Goal: Transaction & Acquisition: Purchase product/service

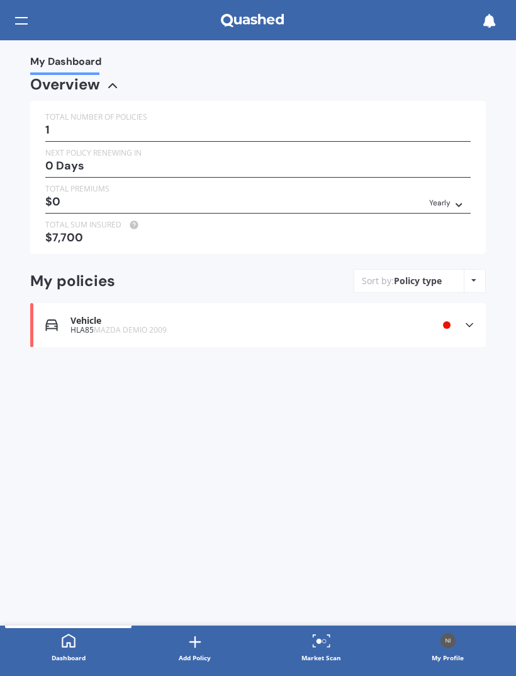
click at [450, 166] on div "0 Days" at bounding box center [258, 165] width 426 height 13
click at [471, 319] on icon at bounding box center [470, 325] width 13 height 13
click at [467, 319] on icon at bounding box center [470, 325] width 13 height 13
click at [26, 9] on div at bounding box center [21, 21] width 13 height 24
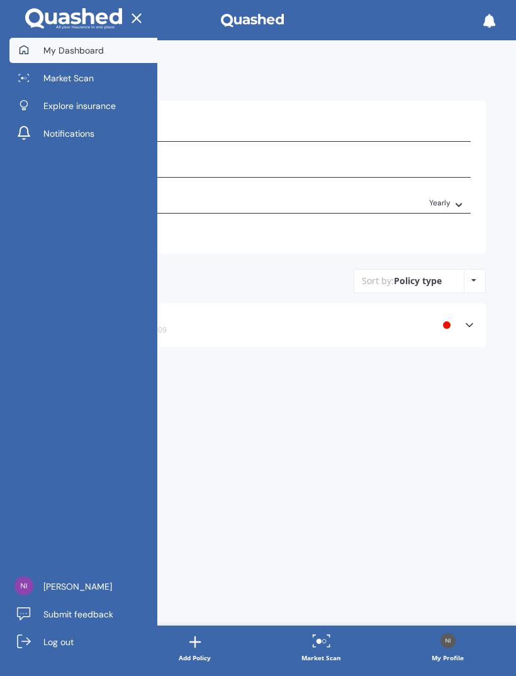
click at [20, 25] on div at bounding box center [78, 19] width 157 height 38
click at [31, 72] on link "Market Scan" at bounding box center [83, 77] width 148 height 25
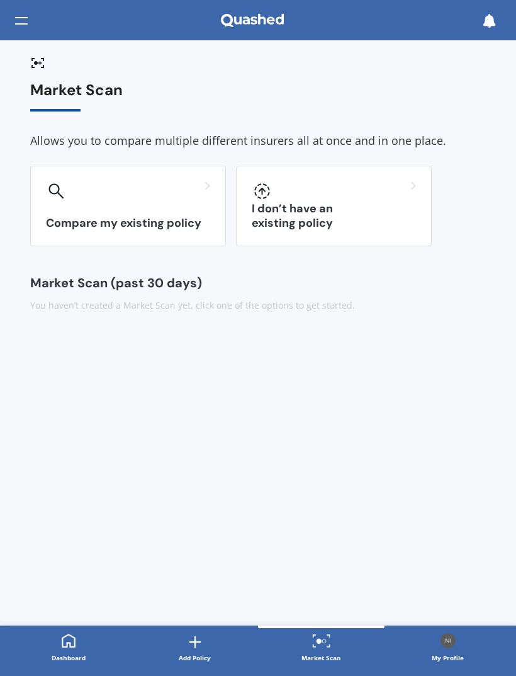
click at [400, 213] on div "I don’t have an existing policy" at bounding box center [334, 206] width 196 height 81
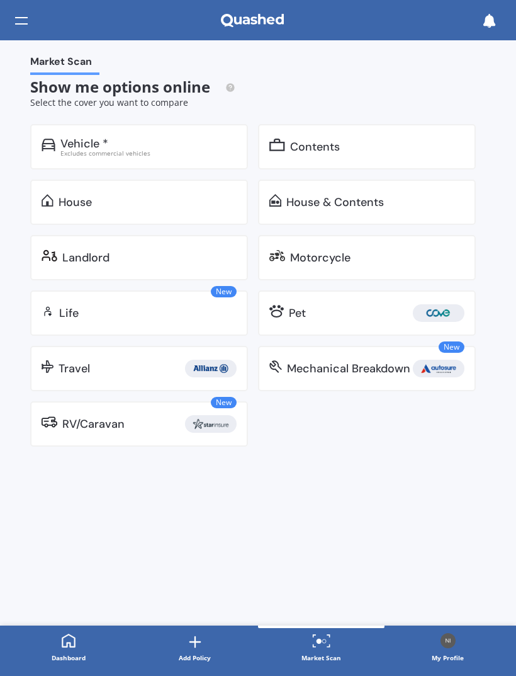
click at [431, 154] on div "Contents" at bounding box center [367, 146] width 218 height 45
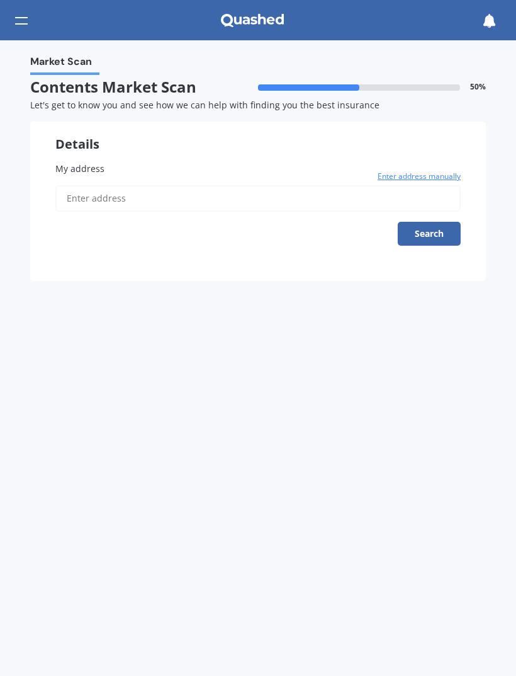
click at [302, 193] on input "My address" at bounding box center [258, 198] width 406 height 26
type input "5/25 Freeland Avenue, Mount Roskill, Auckland 1041"
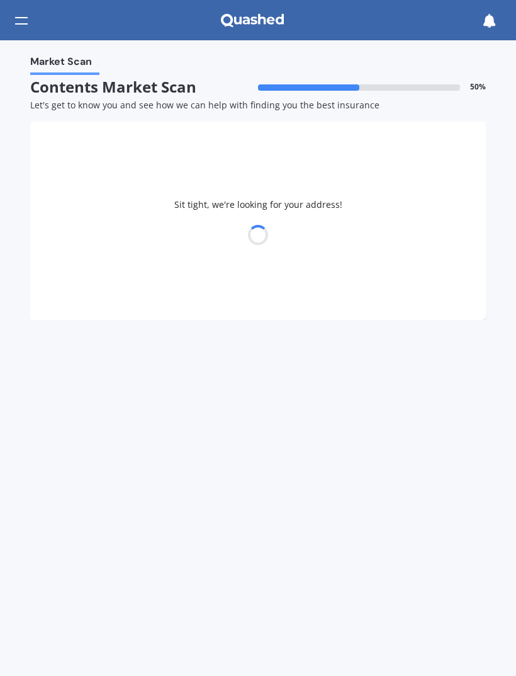
select select "09"
select select "01"
select select "1982"
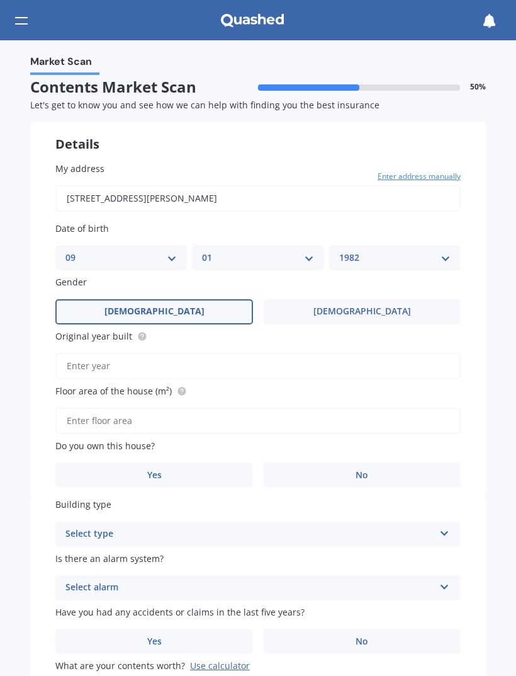
click at [159, 261] on select "DD 01 02 03 04 05 06 07 08 09 10 11 12 13 14 15 16 17 18 19 20 21 22 23 24 25 2…" at bounding box center [120, 258] width 111 height 14
select select "02"
click at [269, 251] on select "MM 01 02 03 04 05 06 07 08 09 10 11 12" at bounding box center [257, 258] width 111 height 14
click at [277, 256] on select "MM 01 02 03 04 05 06 07 08 09 10 11 12" at bounding box center [257, 258] width 111 height 14
select select "12"
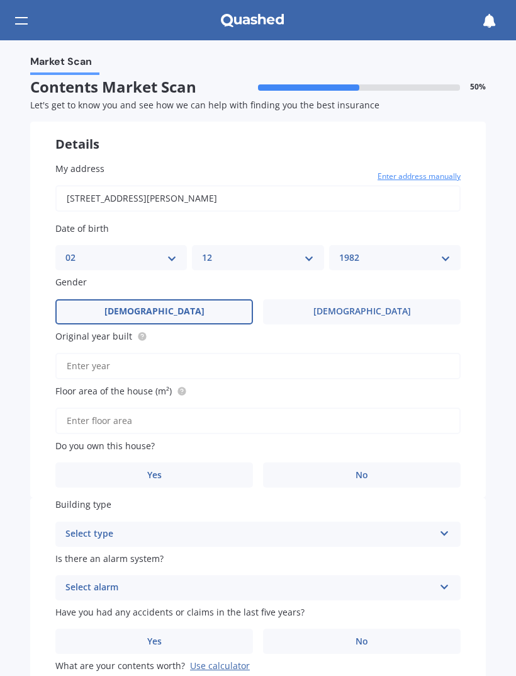
click at [401, 251] on select "YYYY 2009 2008 2007 2006 2005 2004 2003 2002 2001 2000 1999 1998 1997 1996 1995…" at bounding box center [394, 258] width 111 height 14
select select "1985"
click at [331, 353] on input "Original year built" at bounding box center [258, 366] width 406 height 26
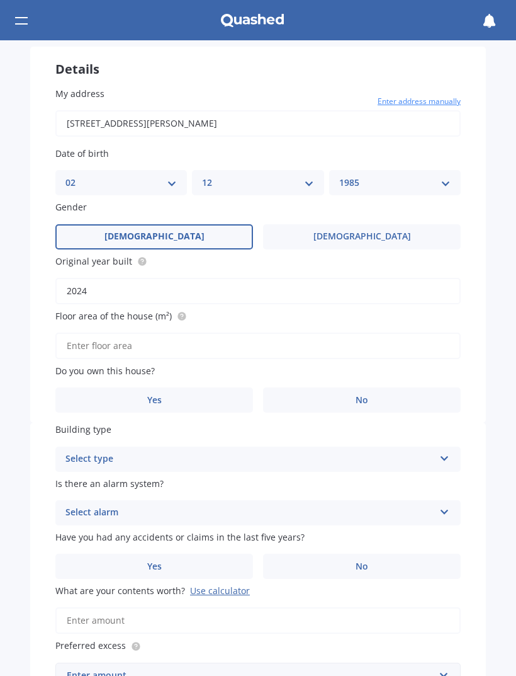
scroll to position [76, 0]
type input "2024"
click at [340, 337] on input "Floor area of the house (m²)" at bounding box center [258, 345] width 406 height 26
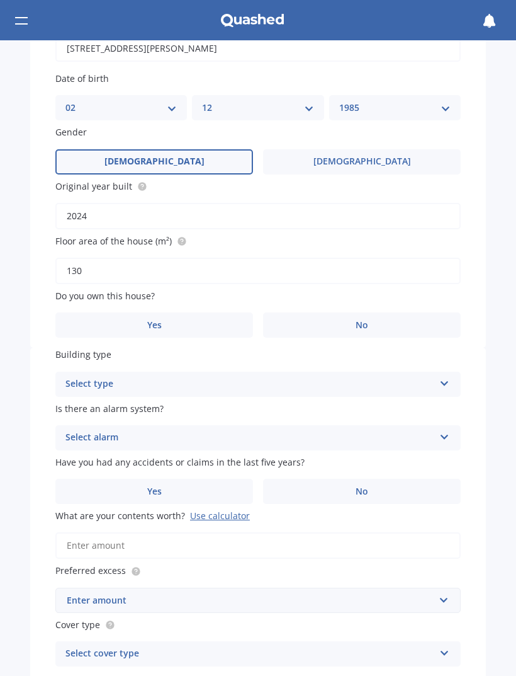
scroll to position [151, 0]
type input "130"
click at [436, 312] on label "No" at bounding box center [362, 324] width 198 height 25
click at [0, 0] on input "No" at bounding box center [0, 0] width 0 height 0
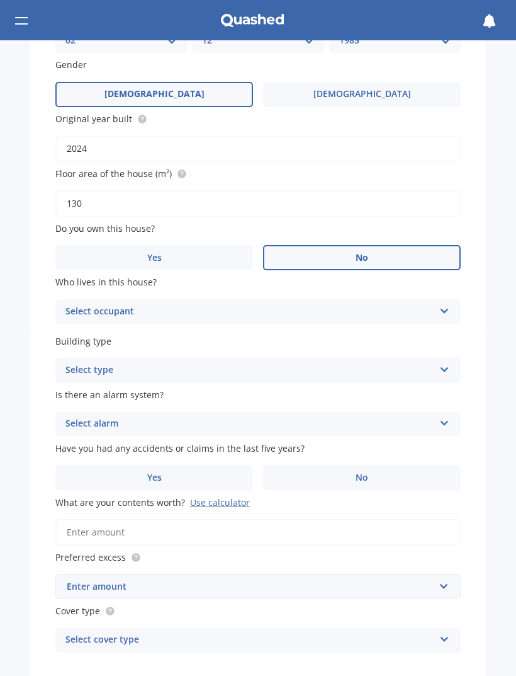
scroll to position [219, 0]
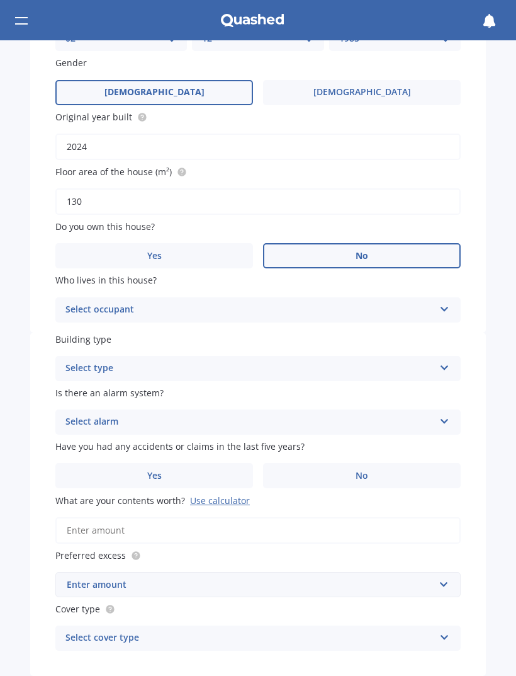
click at [441, 305] on icon at bounding box center [445, 306] width 11 height 9
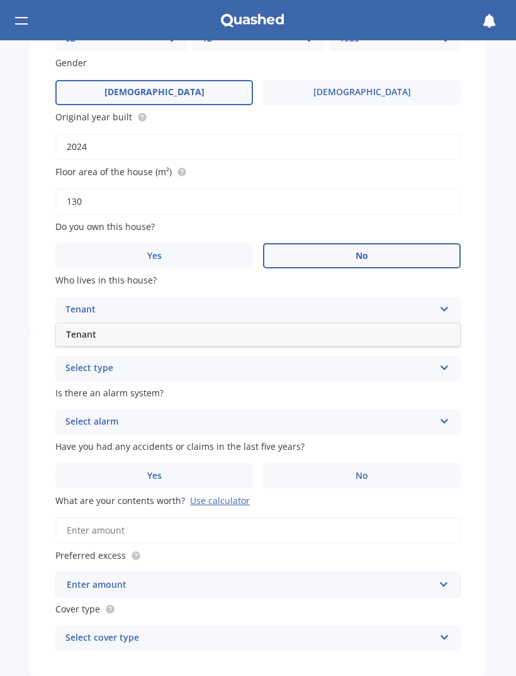
click at [427, 329] on div "Tenant" at bounding box center [258, 334] width 404 height 23
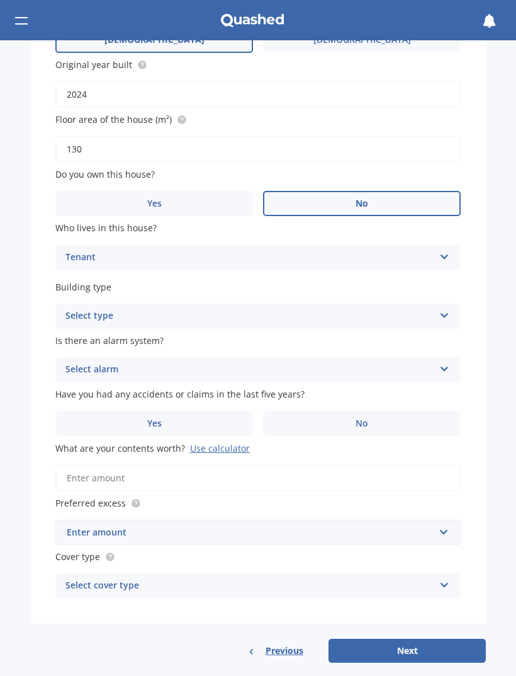
scroll to position [270, 0]
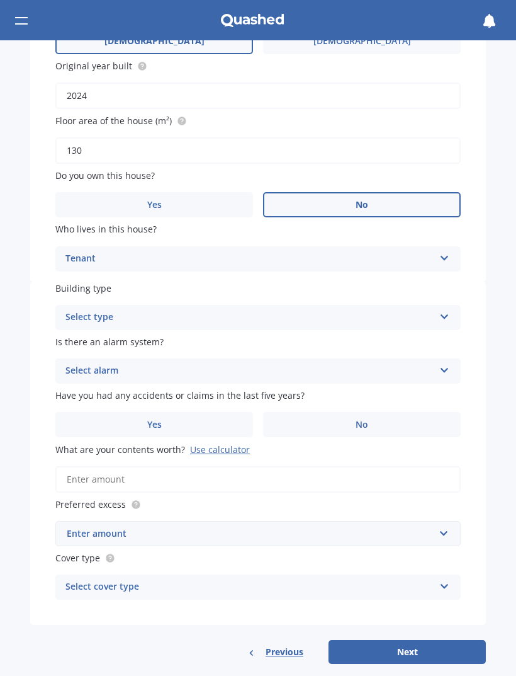
click at [442, 311] on icon at bounding box center [445, 314] width 11 height 9
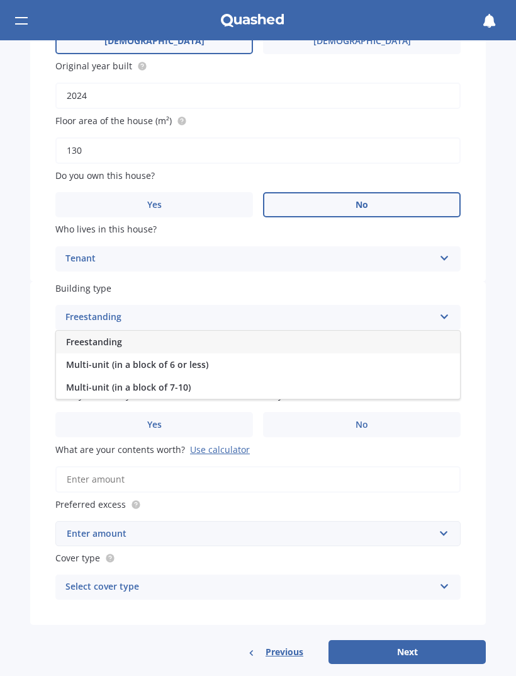
click at [337, 377] on div "Multi-unit (in a block of 7-10)" at bounding box center [258, 387] width 404 height 23
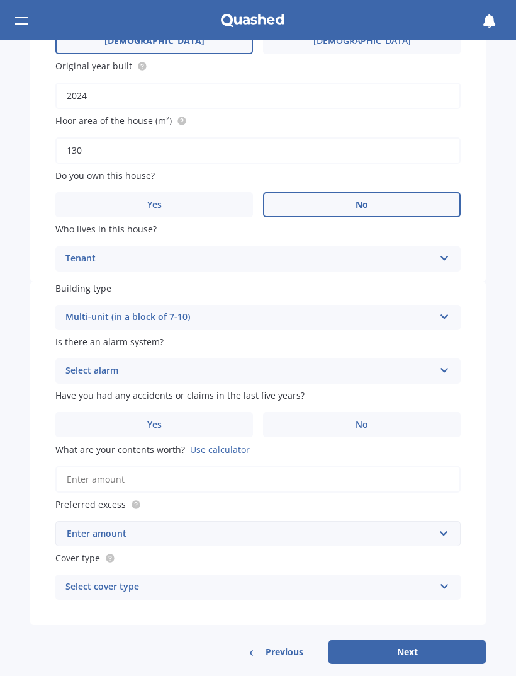
click at [428, 310] on div "Multi-unit (in a block of 7-10)" at bounding box center [249, 317] width 369 height 15
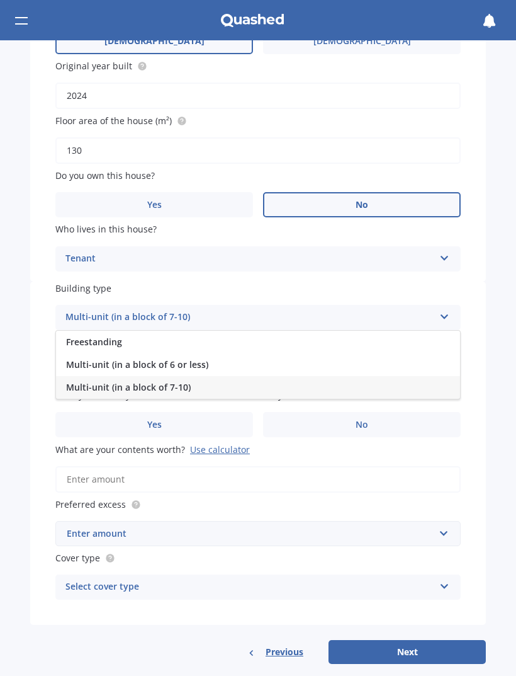
click at [435, 310] on div "Multi-unit (in a block of 7-10) Freestanding Multi-unit (in a block of 6 or les…" at bounding box center [258, 317] width 406 height 25
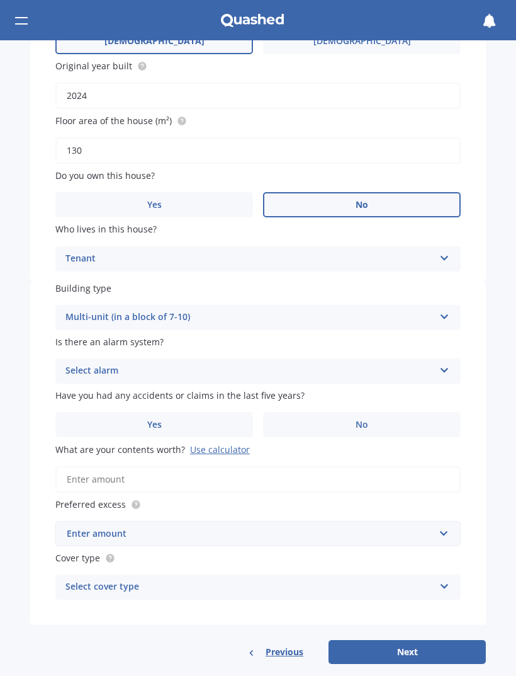
click at [419, 364] on div "Select alarm" at bounding box center [249, 370] width 369 height 15
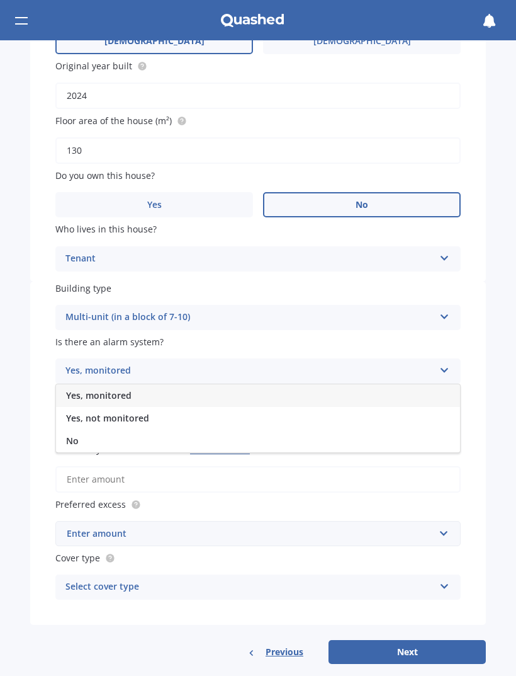
click at [360, 414] on div "Yes, not monitored" at bounding box center [258, 418] width 404 height 23
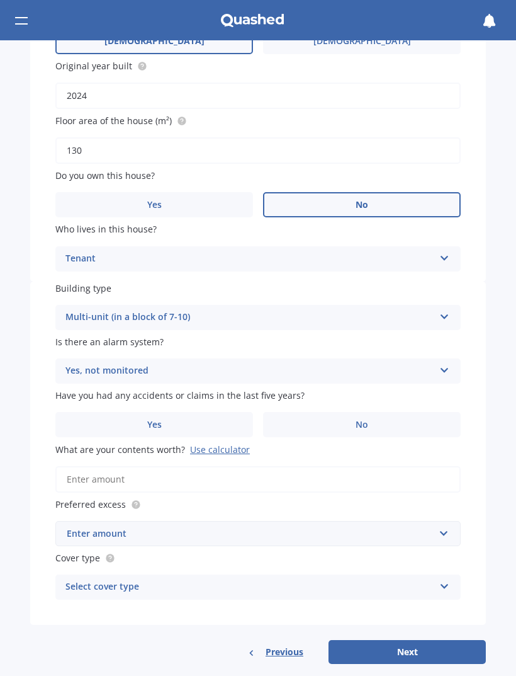
click at [360, 419] on span "No" at bounding box center [362, 424] width 13 height 11
click at [0, 0] on input "No" at bounding box center [0, 0] width 0 height 0
click at [405, 467] on input "What are your contents worth? Use calculator" at bounding box center [258, 479] width 406 height 26
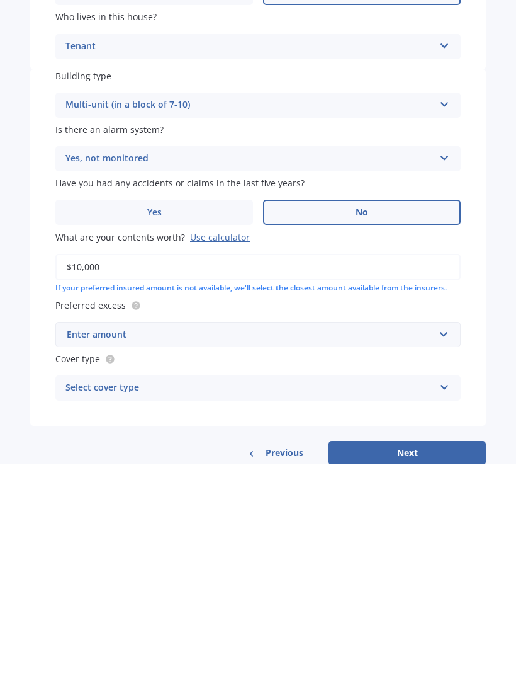
type input "$100,000"
click at [415, 535] on input "text" at bounding box center [254, 547] width 394 height 24
click at [368, 629] on div "$500" at bounding box center [258, 640] width 404 height 23
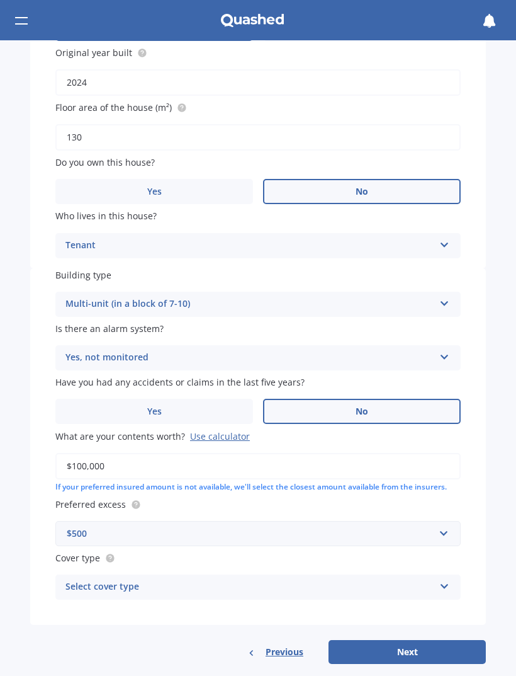
scroll to position [283, 0]
click at [355, 580] on div "Select cover type" at bounding box center [249, 587] width 369 height 15
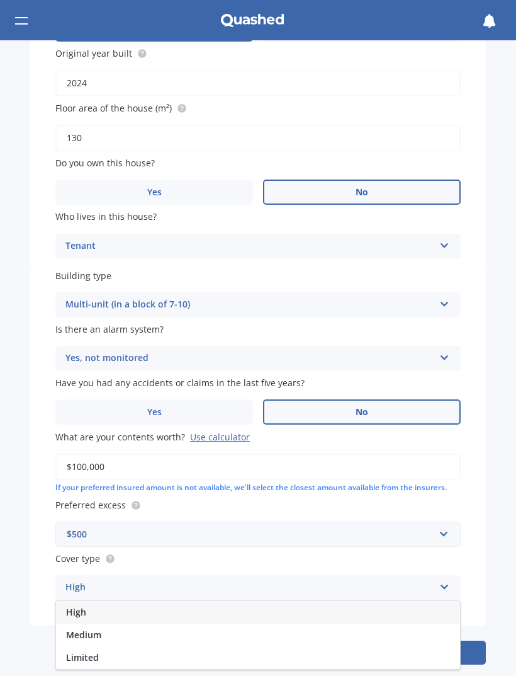
click at [420, 601] on div "High" at bounding box center [258, 612] width 404 height 23
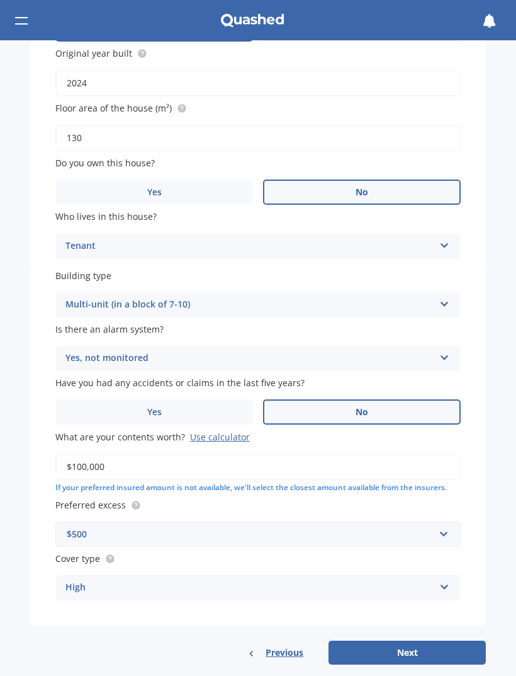
click at [438, 641] on button "Next" at bounding box center [407, 652] width 157 height 24
select select "02"
select select "12"
select select "1985"
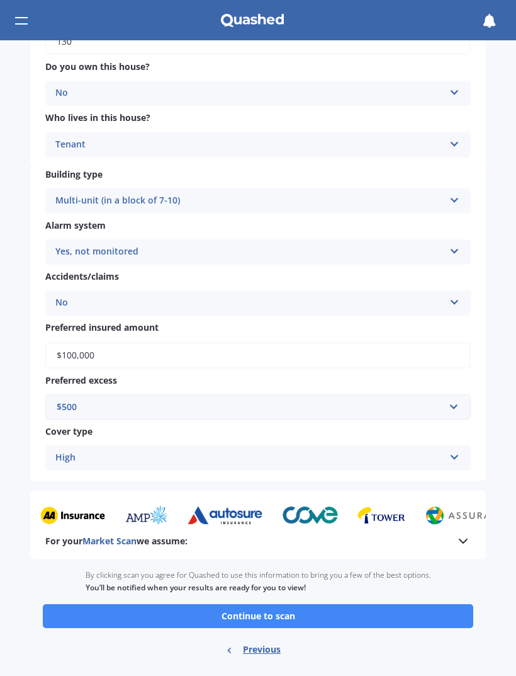
scroll to position [349, 0]
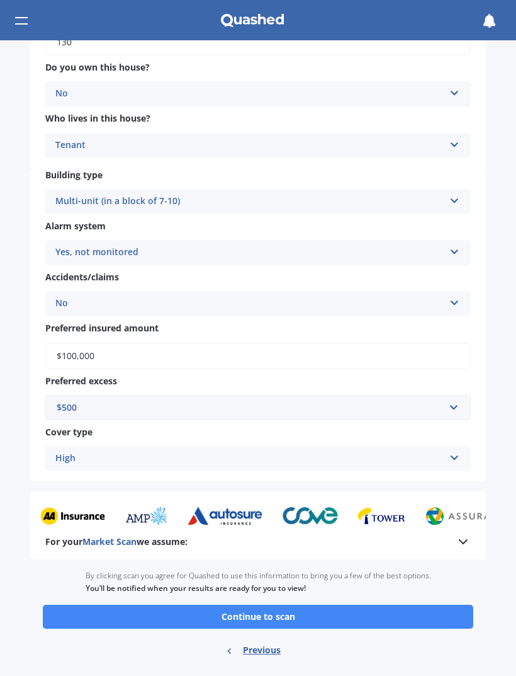
click at [391, 605] on button "Continue to scan" at bounding box center [258, 617] width 431 height 24
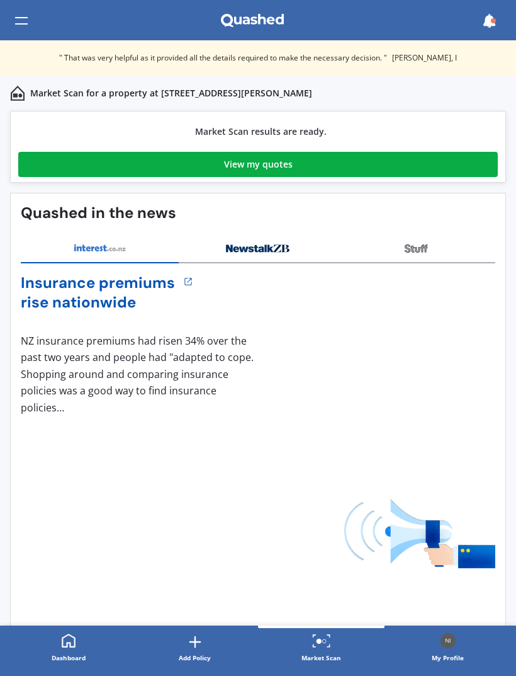
click at [460, 167] on link "View my quotes" at bounding box center [258, 164] width 480 height 25
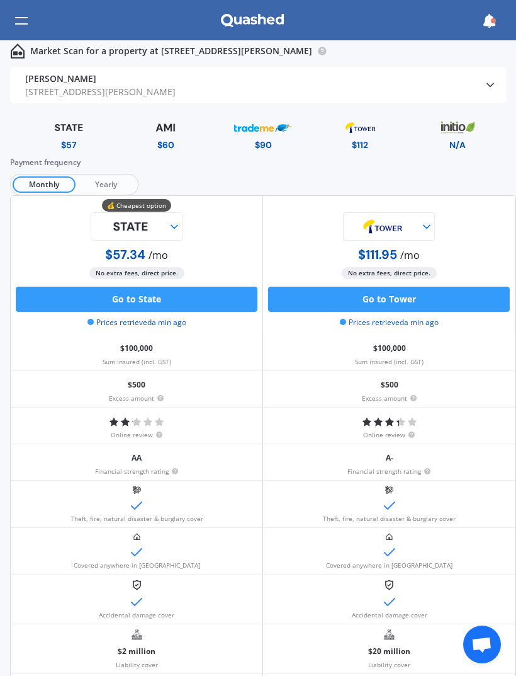
scroll to position [1, 0]
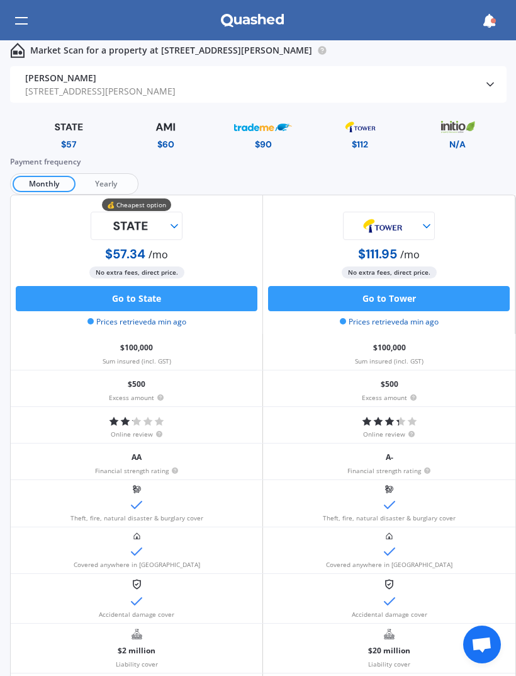
click at [154, 137] on img at bounding box center [166, 127] width 58 height 22
click at [112, 173] on div "Monthly Yearly" at bounding box center [74, 183] width 128 height 21
click at [98, 180] on span "Yearly" at bounding box center [106, 184] width 60 height 16
click at [40, 190] on span "Monthly" at bounding box center [43, 184] width 60 height 16
click at [117, 229] on img at bounding box center [131, 225] width 76 height 27
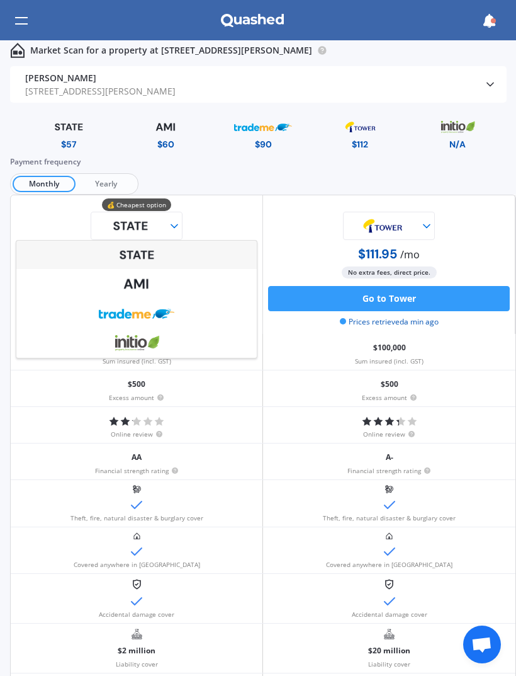
click at [77, 218] on div at bounding box center [137, 226] width 242 height 28
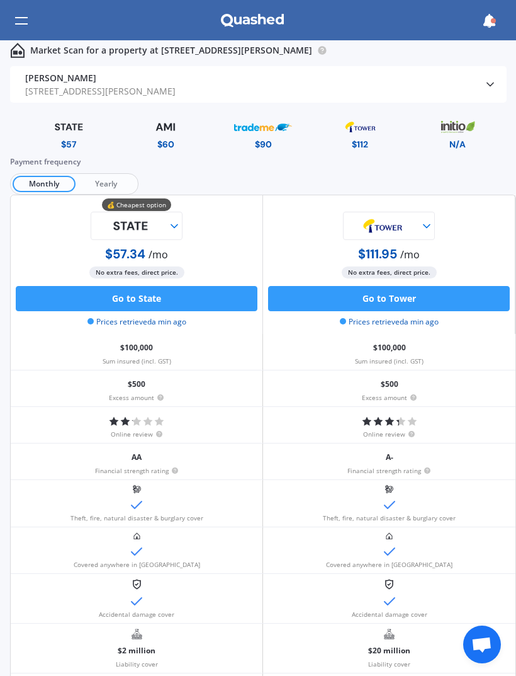
click at [110, 225] on img at bounding box center [131, 225] width 76 height 27
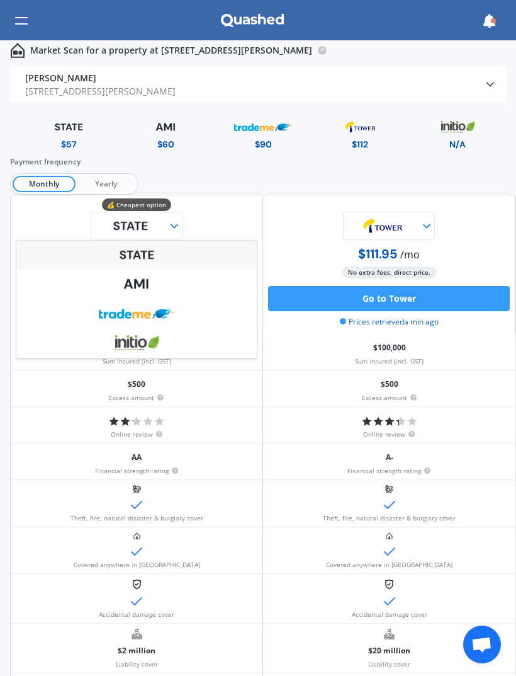
click at [108, 284] on img at bounding box center [137, 284] width 76 height 28
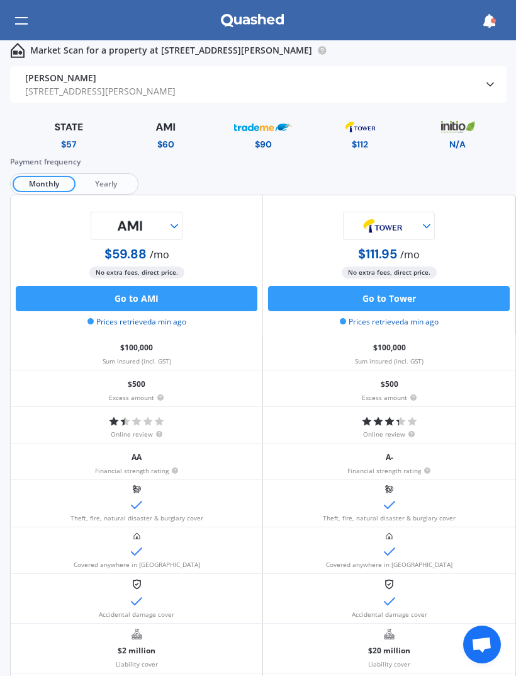
click at [428, 230] on icon at bounding box center [427, 226] width 13 height 13
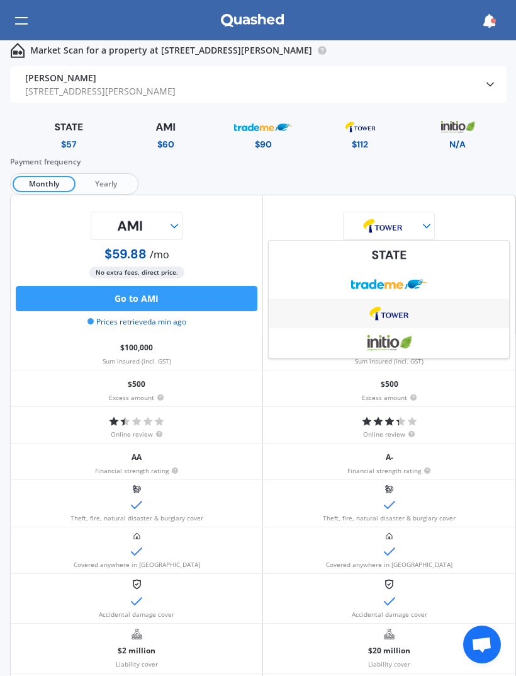
click at [416, 333] on img at bounding box center [389, 343] width 76 height 28
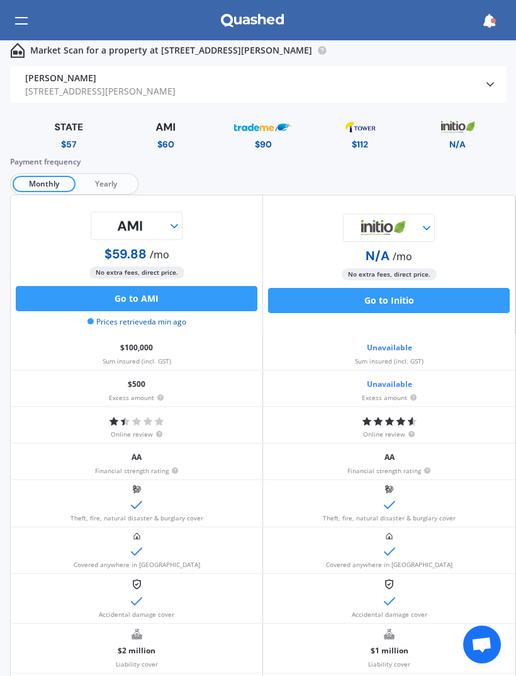
click at [419, 218] on img at bounding box center [383, 227] width 76 height 28
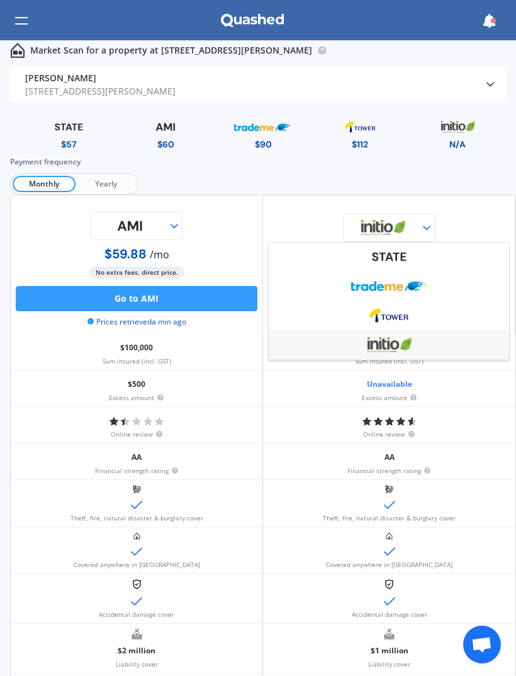
click at [423, 285] on img at bounding box center [389, 285] width 76 height 28
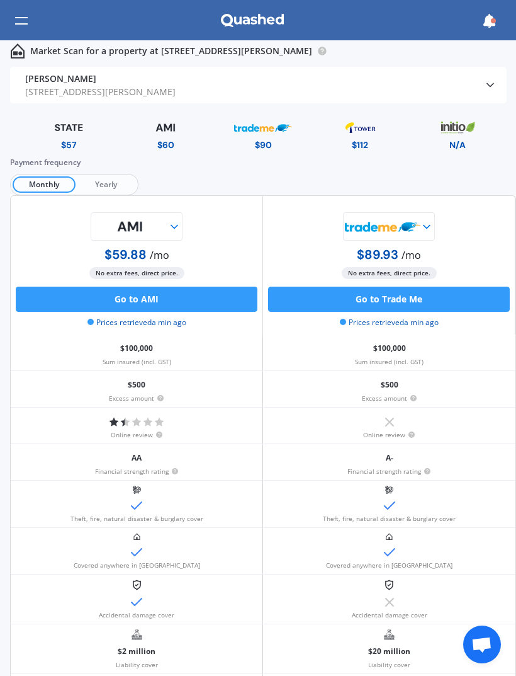
scroll to position [0, 0]
click at [44, 84] on div "Nick Choi" at bounding box center [118, 78] width 186 height 13
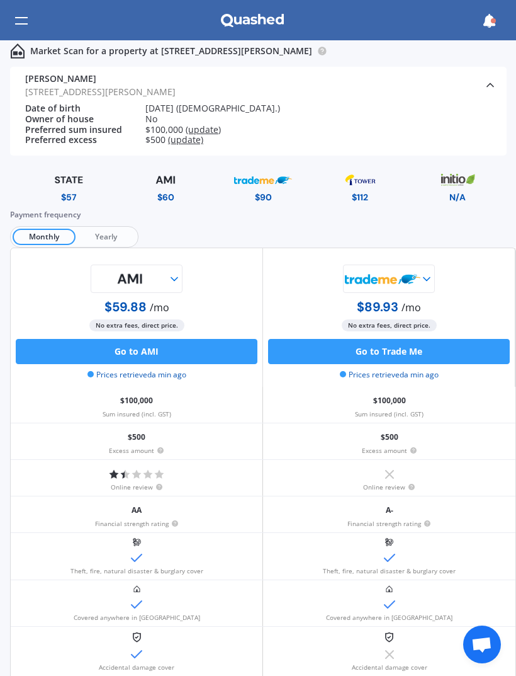
click at [43, 89] on div "5/25 Freeland Avenue, Mount Roskill, Auckland 1041" at bounding box center [118, 91] width 186 height 13
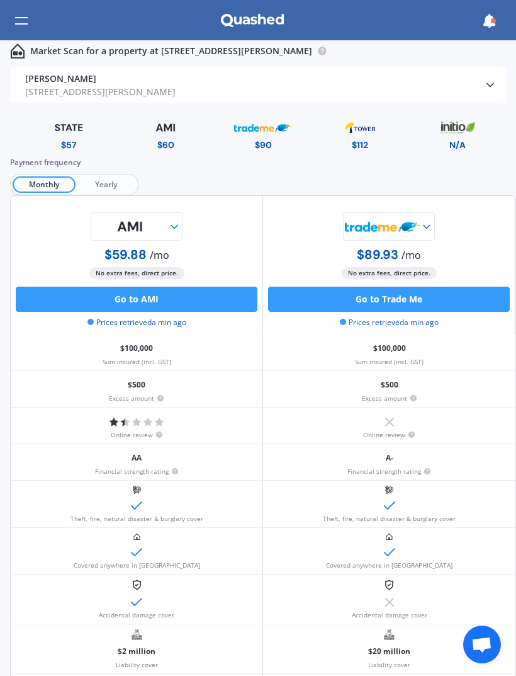
click at [94, 176] on span "Yearly" at bounding box center [106, 184] width 60 height 16
